Goal: Task Accomplishment & Management: Use online tool/utility

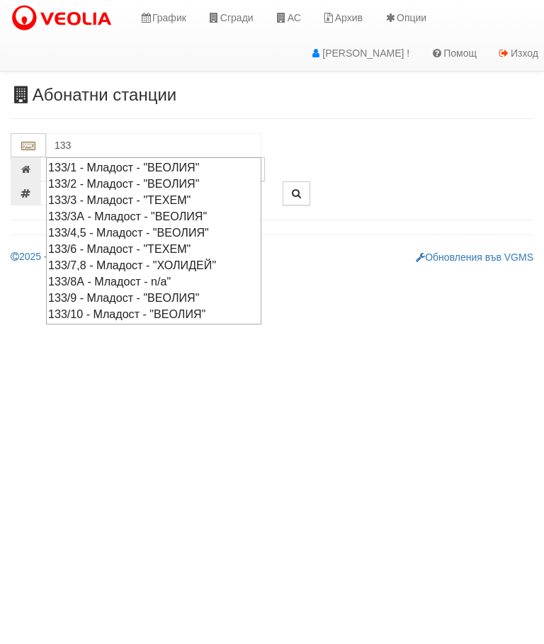
click at [148, 185] on div "133/2 - Младост - "ВЕОЛИЯ"" at bounding box center [153, 184] width 211 height 16
type input "133/2 - Младост - "ВЕОЛИЯ""
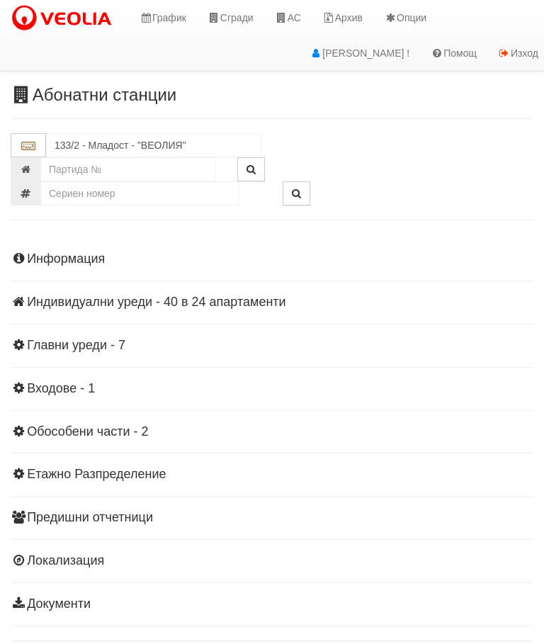
click at [170, 314] on div "Информация Параметри Брой Апартаменти: 24 Ползватели 07/2025 71 % 0 % 50" at bounding box center [272, 429] width 523 height 391
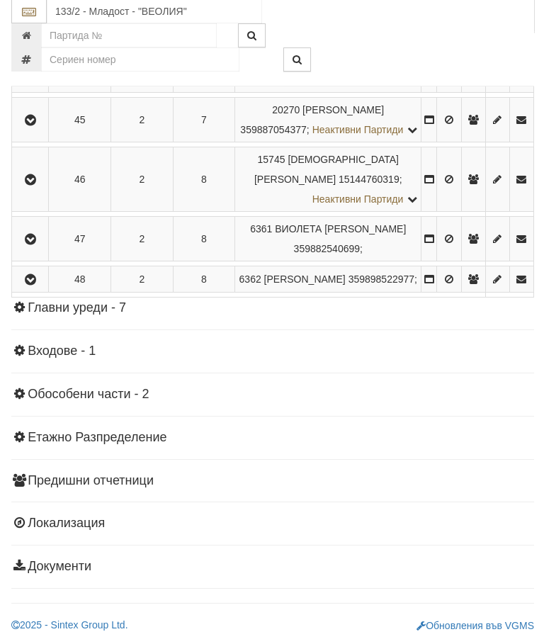
scroll to position [1284, 0]
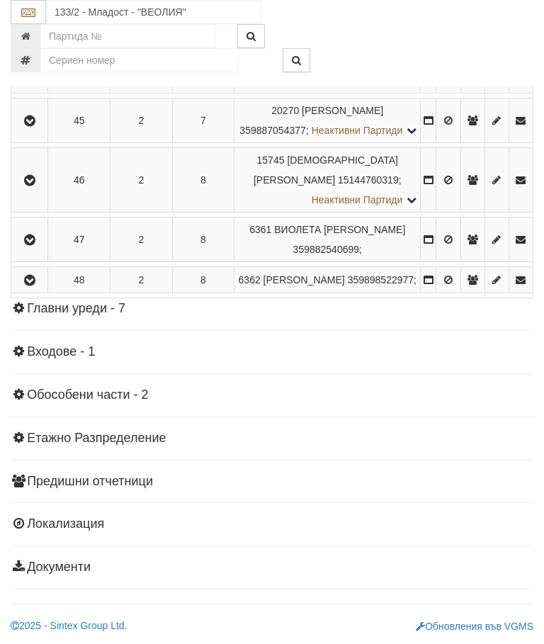
click at [36, 290] on button "button" at bounding box center [29, 279] width 32 height 21
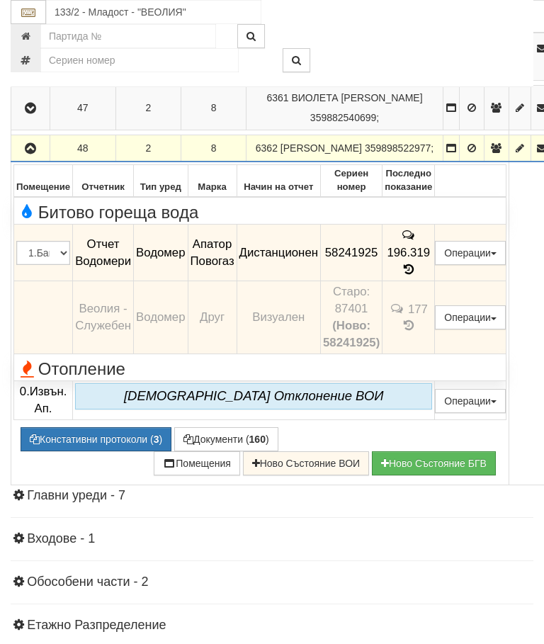
click at [435, 281] on td "196.319" at bounding box center [409, 253] width 52 height 57
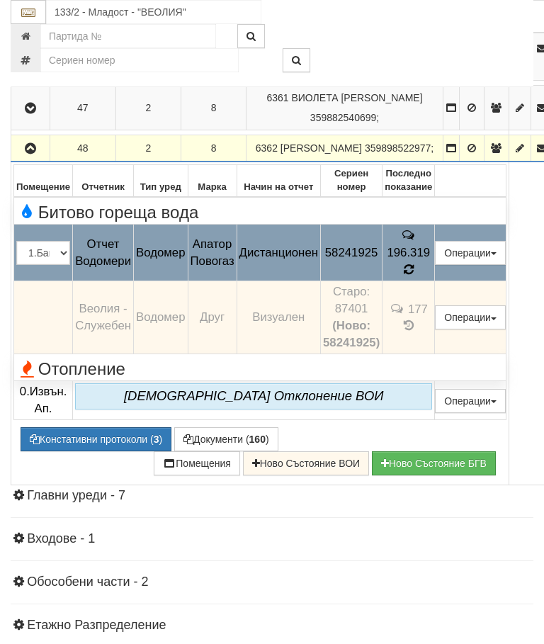
click at [435, 336] on td "177" at bounding box center [409, 317] width 52 height 73
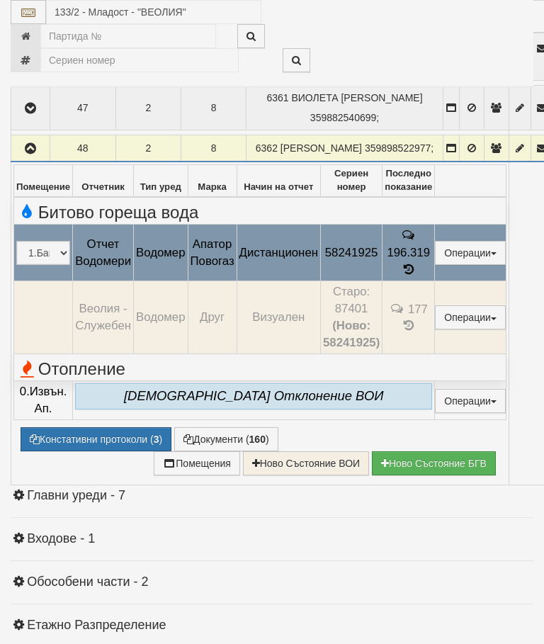
select select "10"
select select "1"
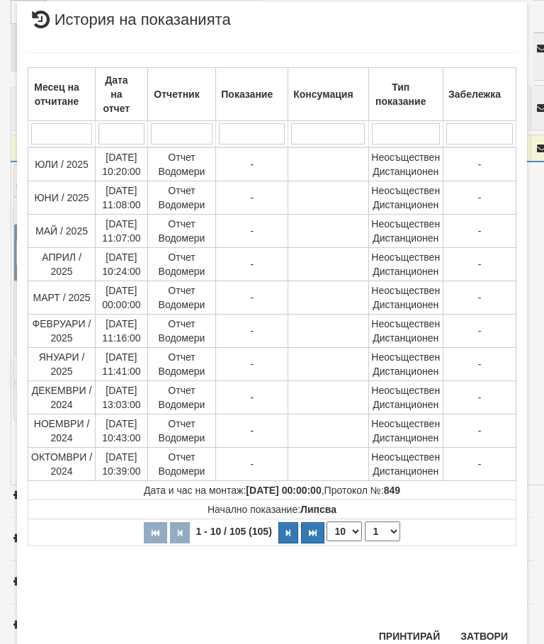
scroll to position [817, 0]
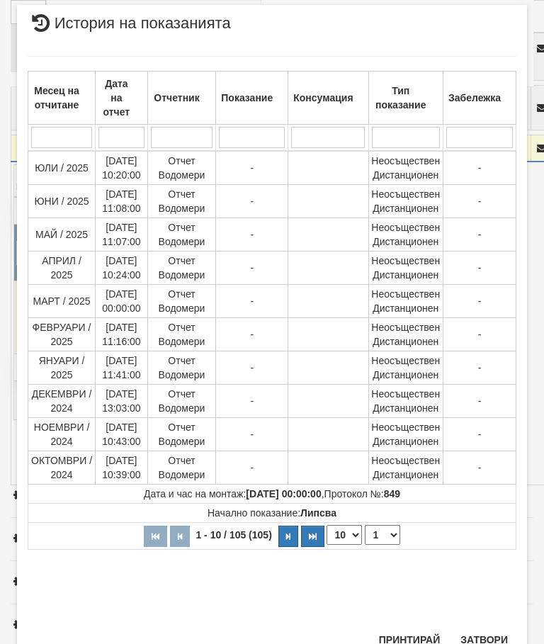
click at [480, 640] on button "Затвори" at bounding box center [484, 639] width 64 height 23
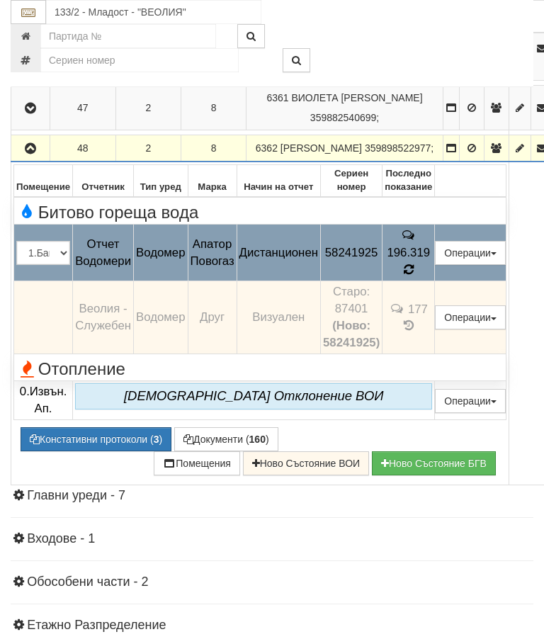
click at [415, 276] on icon at bounding box center [408, 270] width 13 height 12
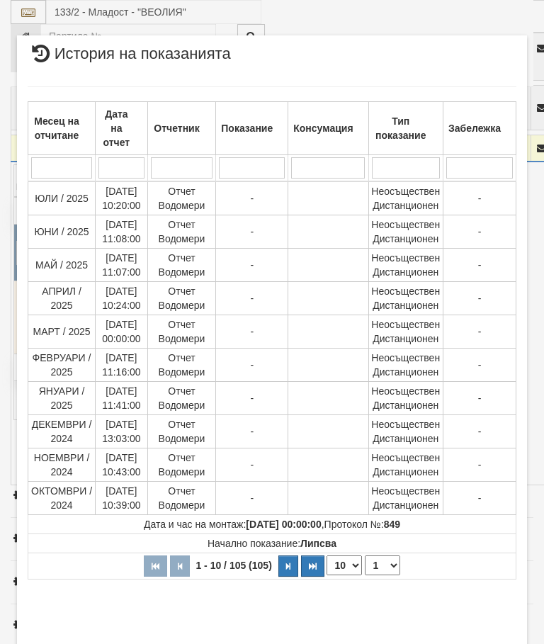
click at [392, 567] on select "1 2 3 4 5 6 7 8 9 10 11" at bounding box center [382, 565] width 35 height 20
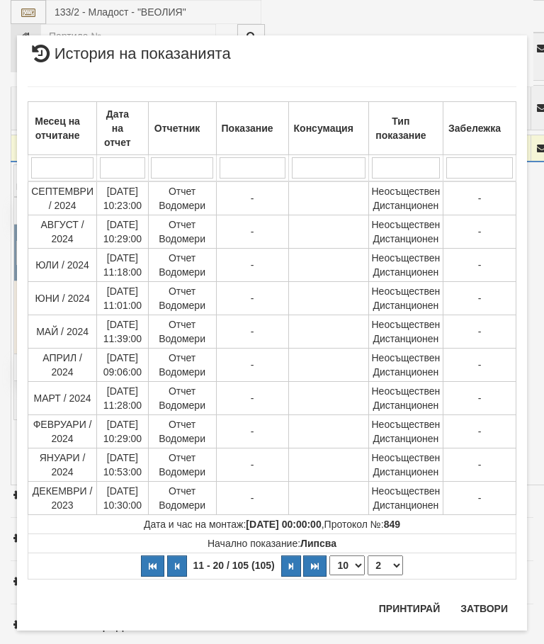
click at [397, 557] on select "1 2 3 4 5 6 7 8 9 10 11" at bounding box center [385, 565] width 35 height 20
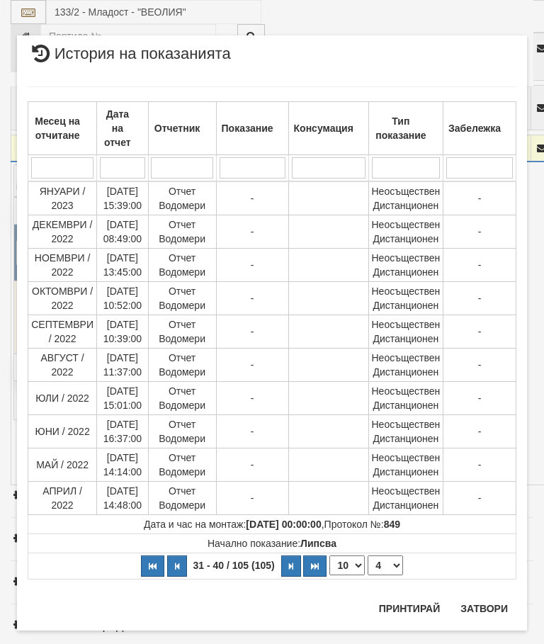
click at [394, 566] on select "1 2 3 4 5 6 7 8 9 10 11" at bounding box center [385, 565] width 35 height 20
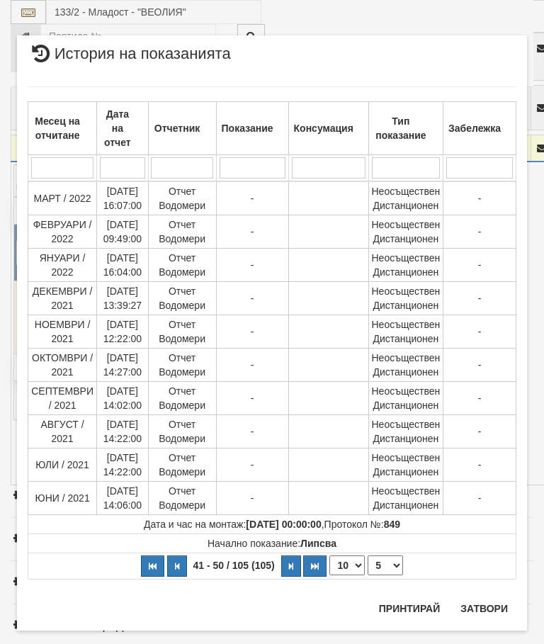
click at [395, 564] on select "1 2 3 4 5 6 7 8 9 10 11" at bounding box center [385, 565] width 35 height 20
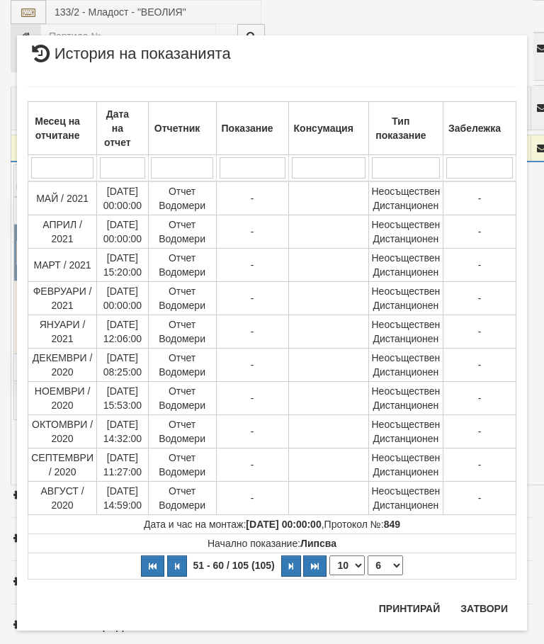
click at [399, 570] on select "1 2 3 4 5 6 7 8 9 10 11" at bounding box center [385, 565] width 35 height 20
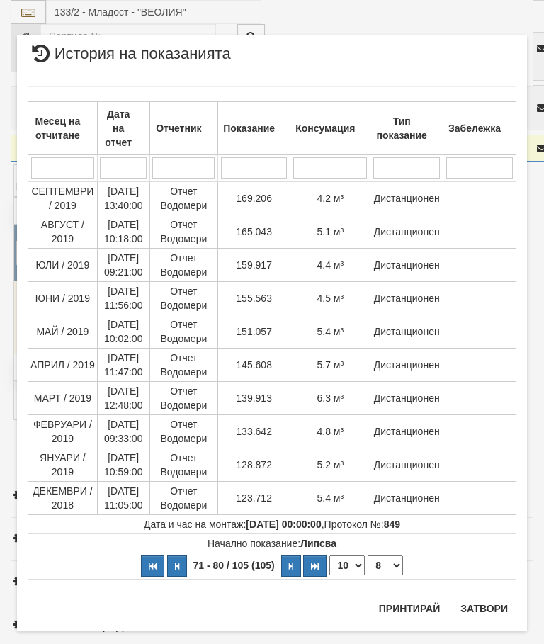
click at [393, 566] on select "1 2 3 4 5 6 7 8 9 10 11" at bounding box center [385, 565] width 35 height 20
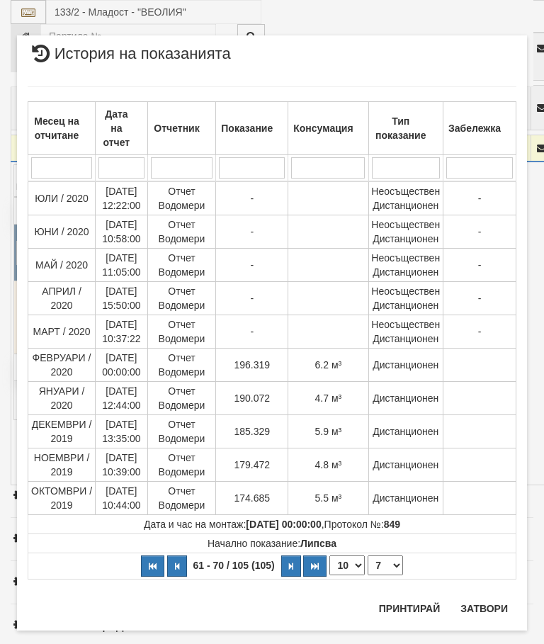
select select "7"
click at [482, 607] on button "Затвори" at bounding box center [484, 608] width 64 height 23
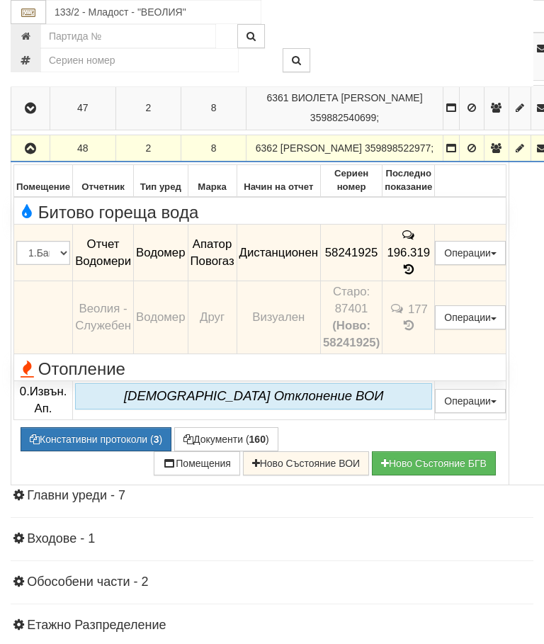
click at [31, 154] on icon "button" at bounding box center [30, 149] width 17 height 10
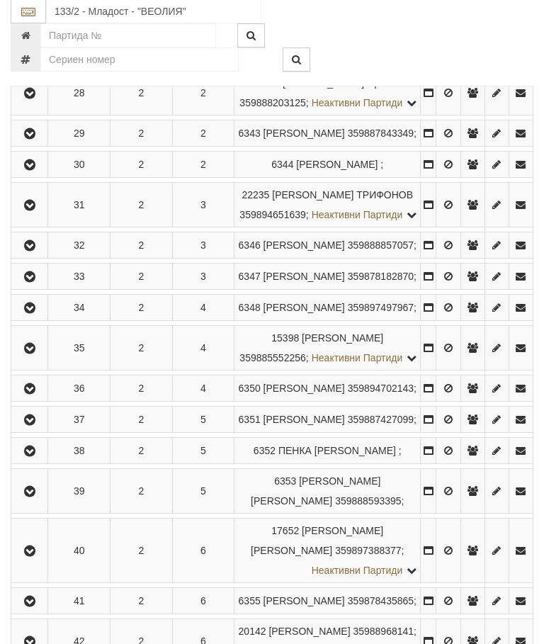
scroll to position [421, 0]
